Goal: Task Accomplishment & Management: Use online tool/utility

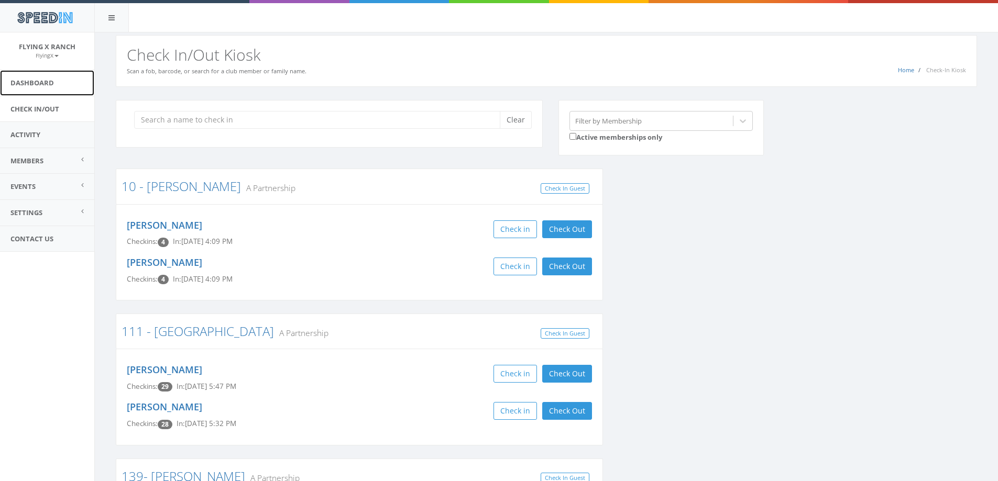
click at [34, 80] on link "Dashboard" at bounding box center [47, 83] width 94 height 26
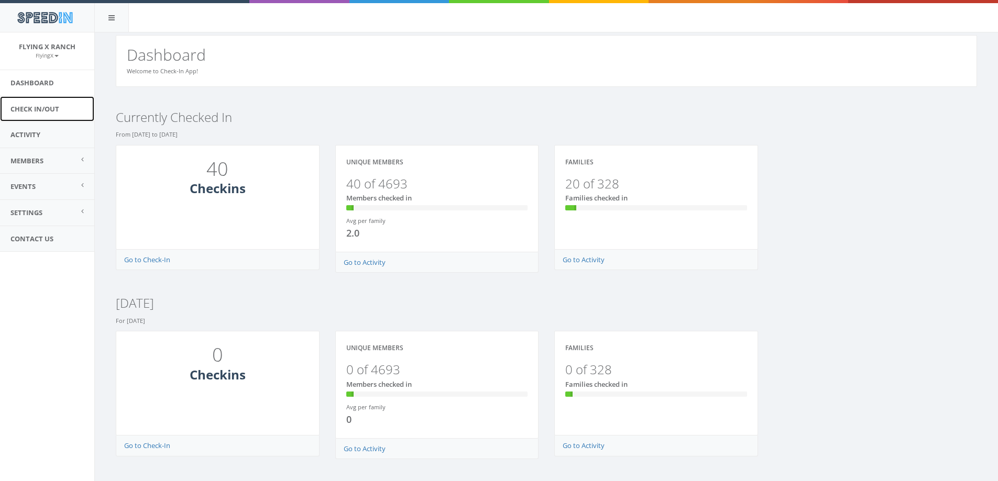
click at [37, 106] on link "Check In/Out" at bounding box center [47, 109] width 94 height 26
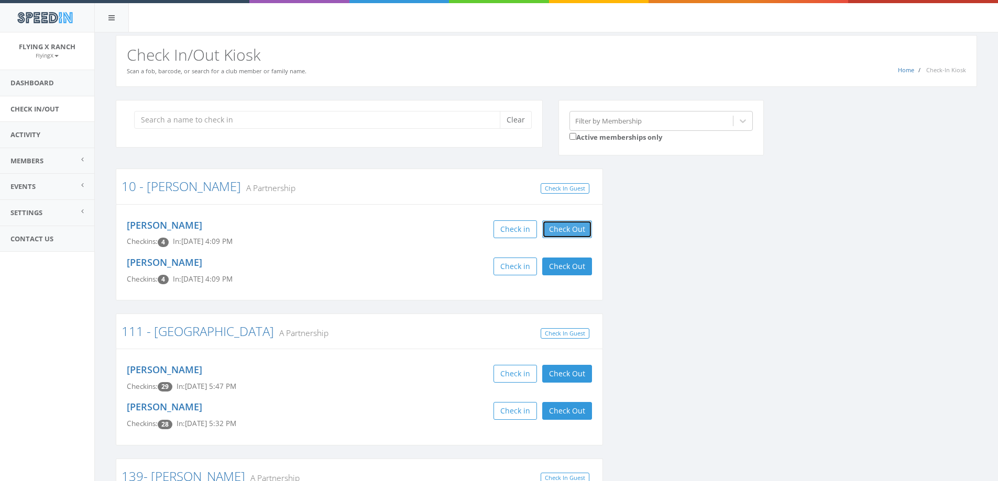
click at [567, 227] on button "Check Out" at bounding box center [567, 229] width 50 height 18
click at [571, 266] on button "Check Out" at bounding box center [567, 267] width 50 height 18
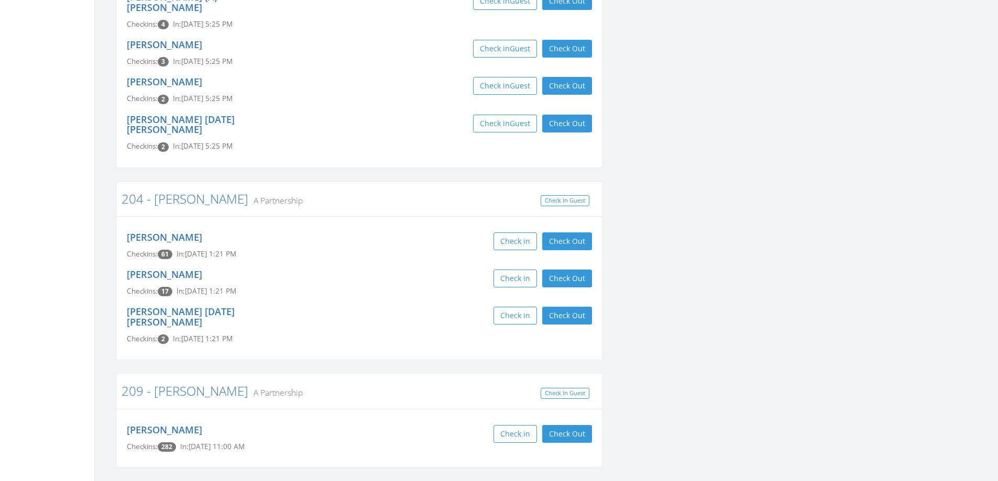
scroll to position [1257, 0]
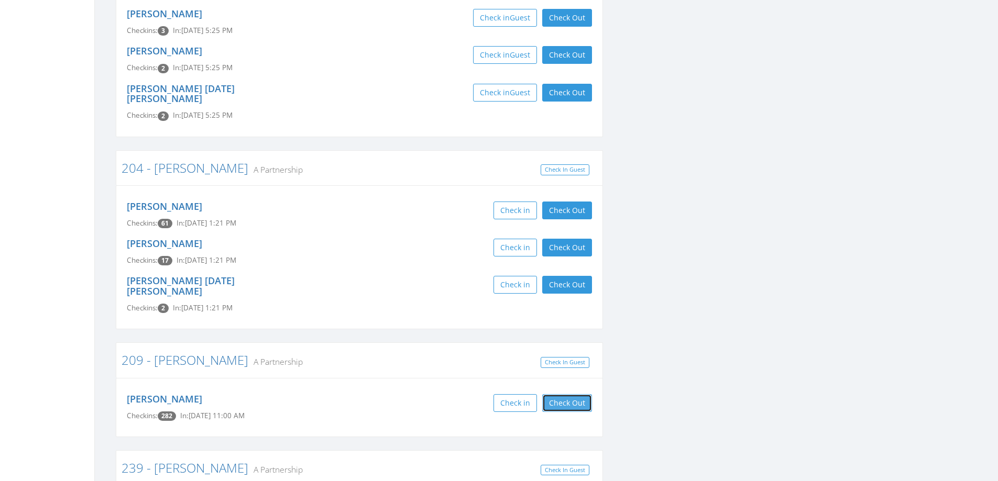
click at [558, 394] on button "Check Out" at bounding box center [567, 403] width 50 height 18
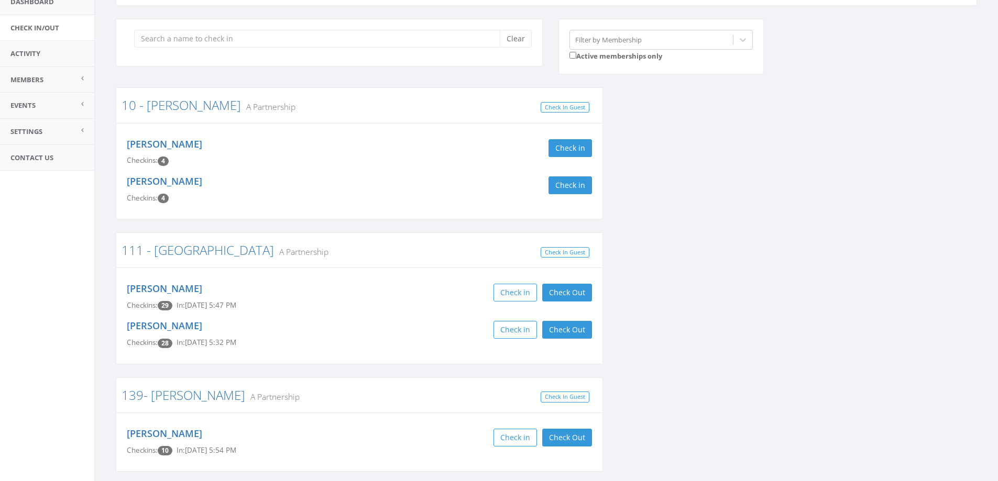
scroll to position [0, 0]
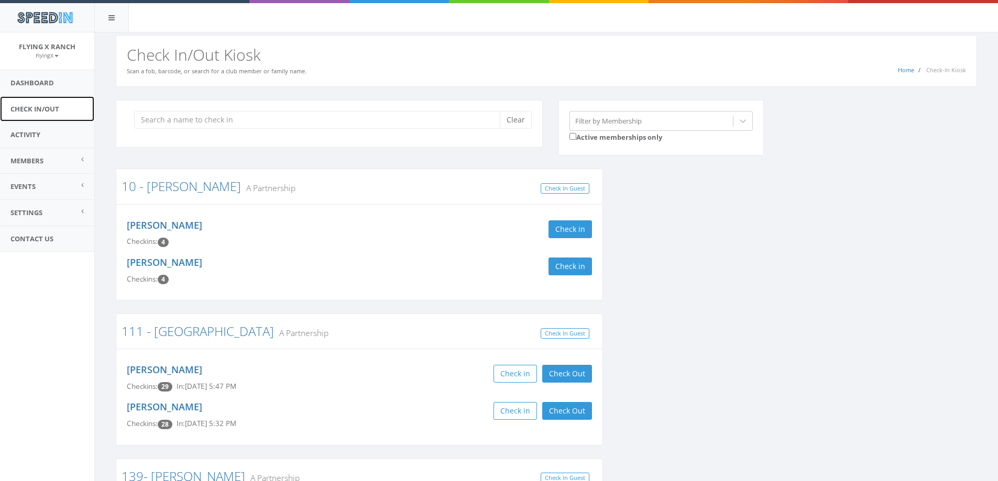
click at [41, 108] on link "Check In/Out" at bounding box center [47, 109] width 94 height 26
